Goal: Task Accomplishment & Management: Use online tool/utility

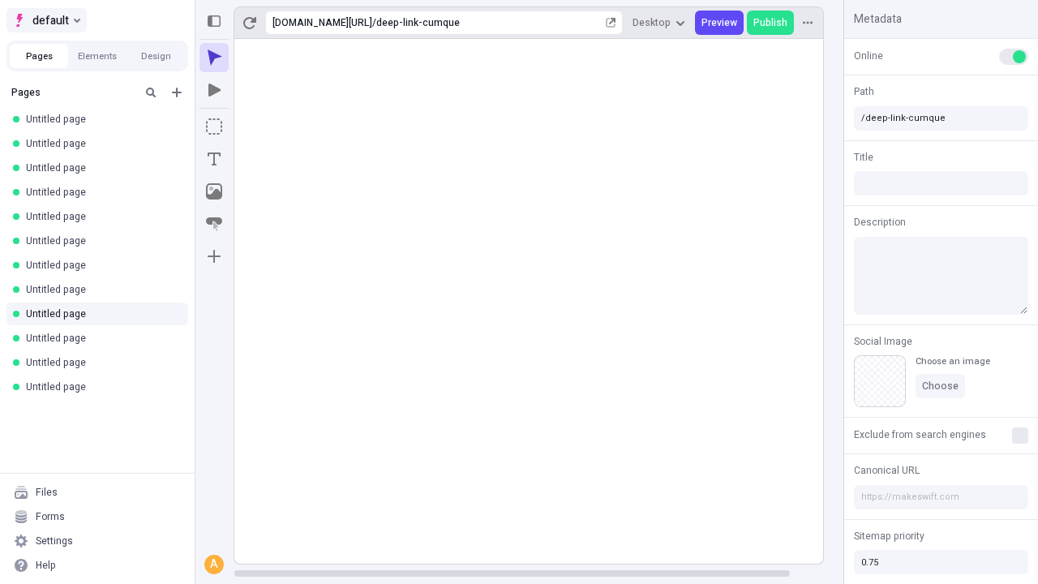
click at [45, 20] on span "default" at bounding box center [50, 20] width 36 height 19
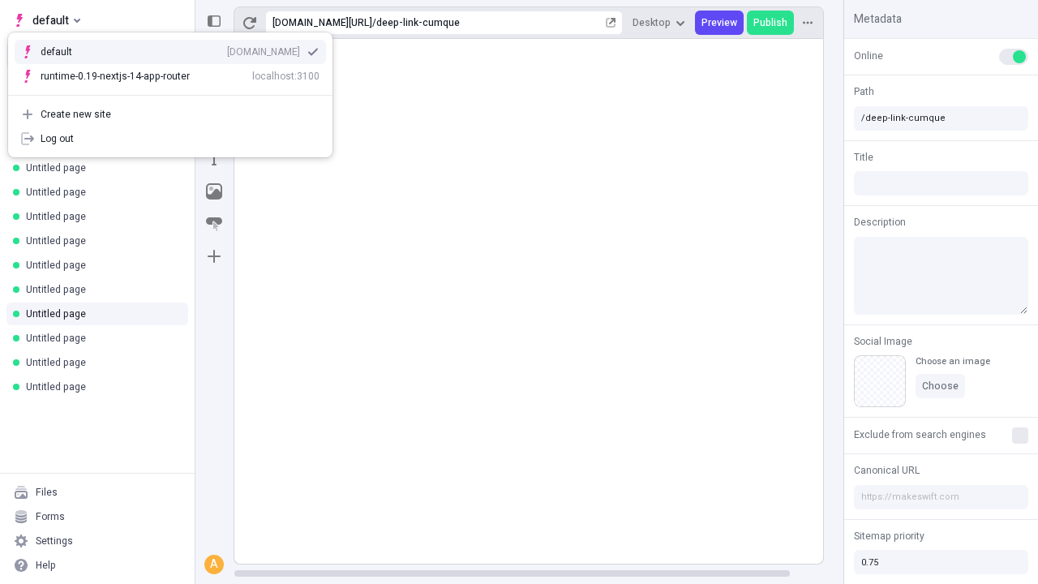
click at [227, 49] on div "qee9k4dy7d.staging.makeswift.site" at bounding box center [263, 51] width 73 height 13
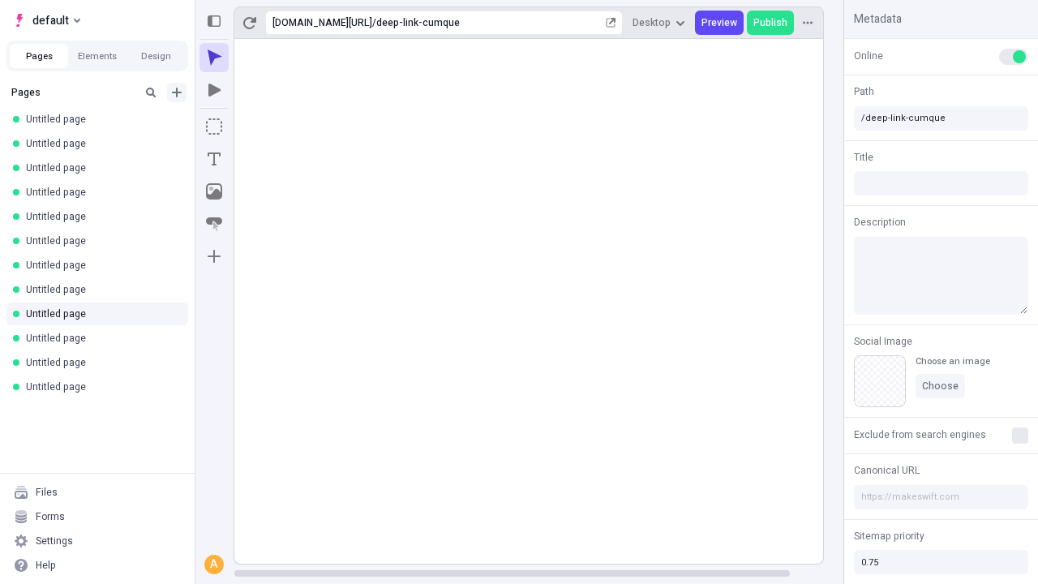
click at [177, 92] on icon "Add new" at bounding box center [177, 93] width 10 height 10
click at [263, 126] on span "Blank page" at bounding box center [272, 125] width 101 height 13
type input "/deep-link-confido"
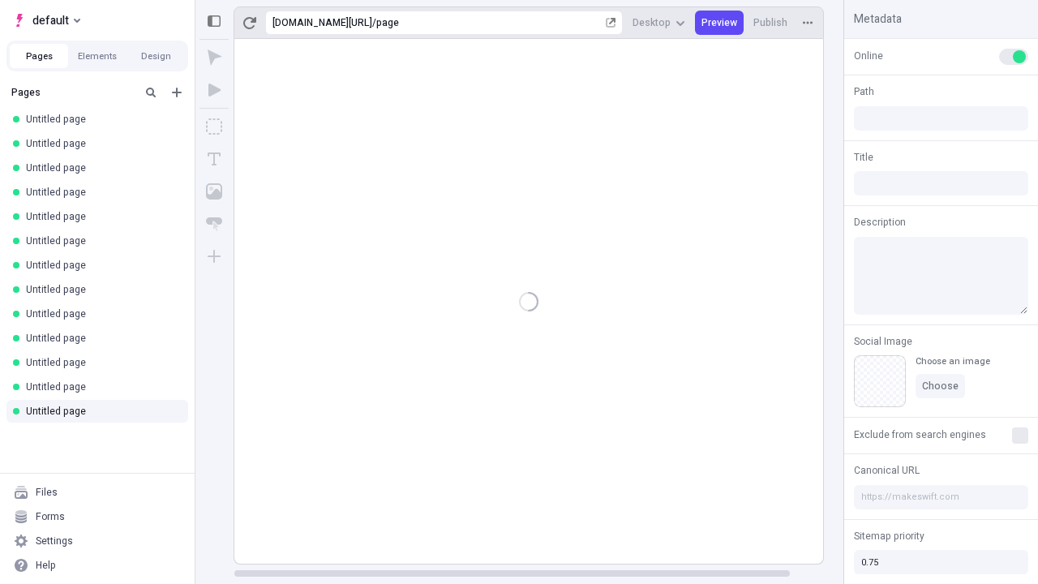
type input "/page"
